Goal: Task Accomplishment & Management: Manage account settings

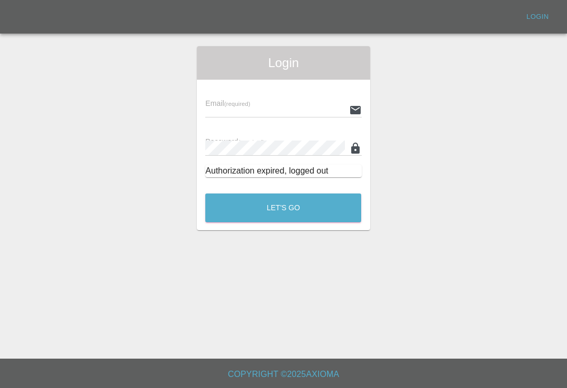
click at [301, 110] on input "text" at bounding box center [274, 109] width 139 height 15
type input "[EMAIL_ADDRESS][DOMAIN_NAME]"
click at [283, 208] on button "Let's Go" at bounding box center [283, 208] width 156 height 29
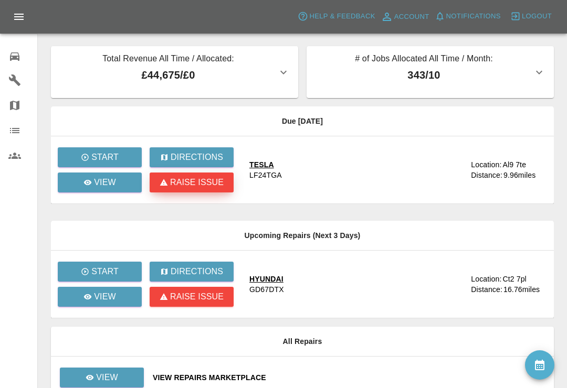
click at [174, 186] on p "Raise issue" at bounding box center [197, 182] width 54 height 13
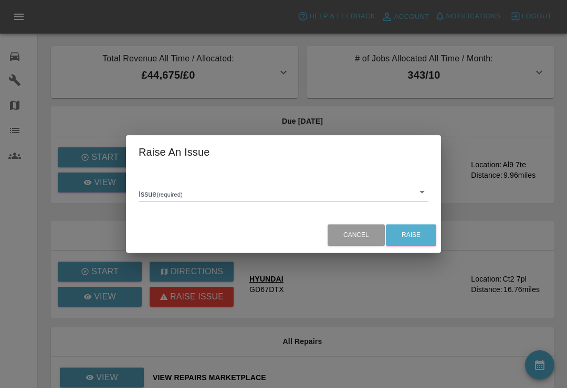
click at [427, 196] on body "Axioma Help & Feedback Account Notifications 0 Logout 0 Repair home Garages Map…" at bounding box center [283, 242] width 567 height 484
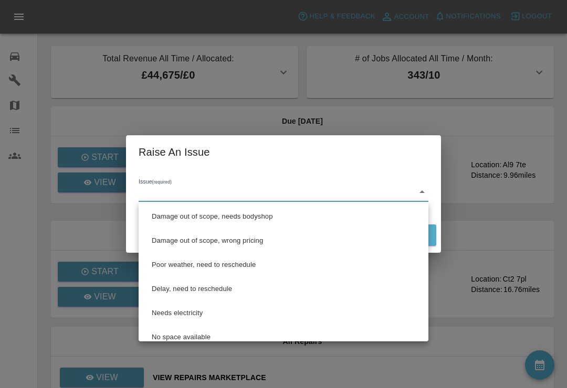
click at [243, 266] on li "Poor weather, need to reschedule" at bounding box center [283, 265] width 284 height 24
type input "Poor weather, need-to reschedule"
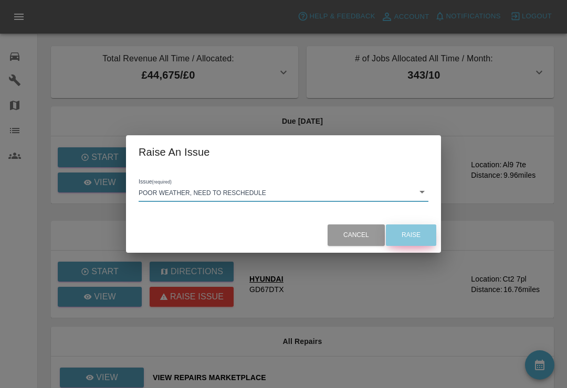
click at [413, 241] on button "Raise" at bounding box center [411, 236] width 50 height 22
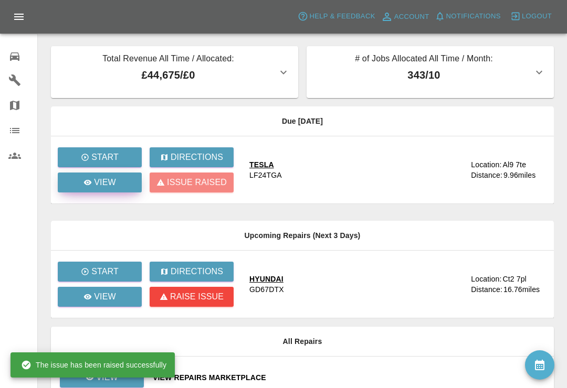
click at [95, 185] on p "View" at bounding box center [105, 182] width 22 height 13
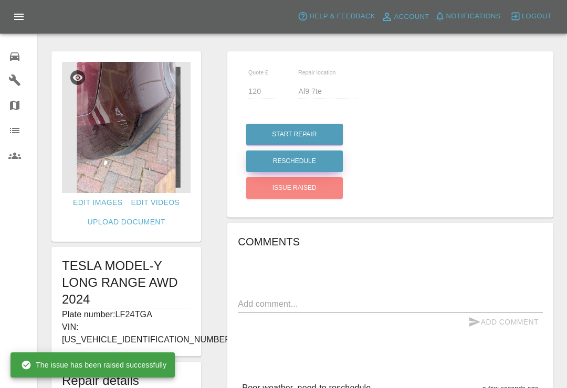
click at [320, 167] on button "Reschedule" at bounding box center [294, 162] width 97 height 22
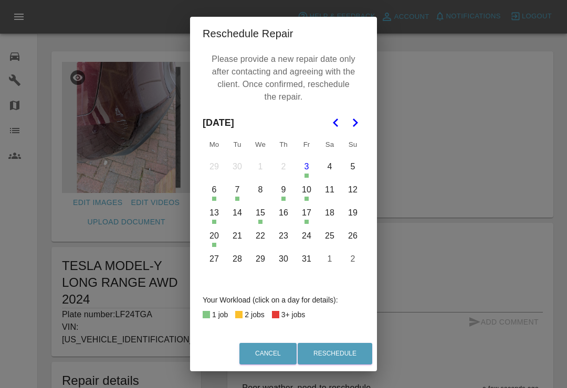
click at [216, 190] on button "6" at bounding box center [214, 190] width 22 height 22
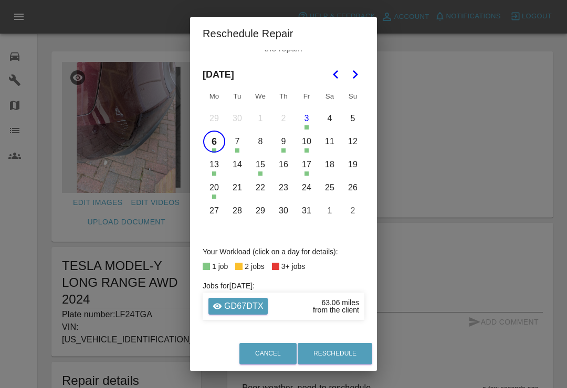
scroll to position [48, 0]
click at [348, 357] on button "Reschedule" at bounding box center [334, 354] width 74 height 22
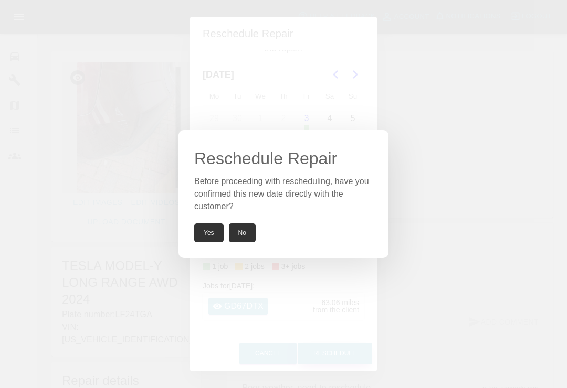
click at [209, 238] on button "Yes" at bounding box center [208, 232] width 29 height 19
